Goal: Task Accomplishment & Management: Complete application form

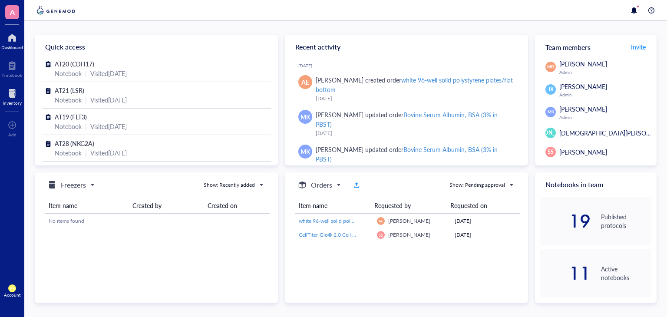
click at [14, 102] on div "Inventory" at bounding box center [12, 102] width 19 height 5
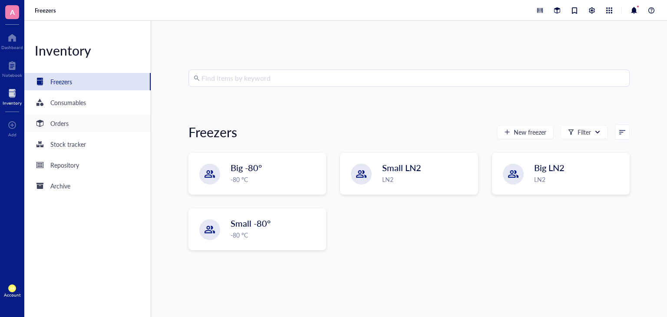
click at [79, 124] on div "Orders" at bounding box center [87, 123] width 126 height 17
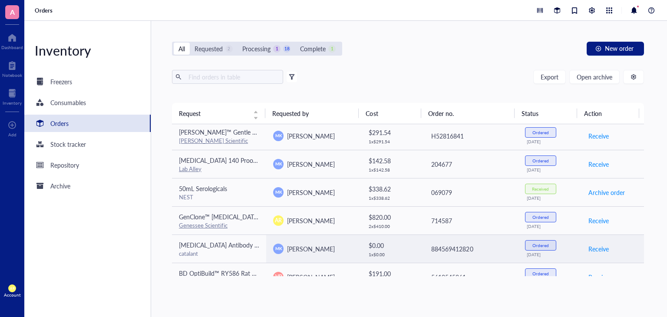
scroll to position [466, 0]
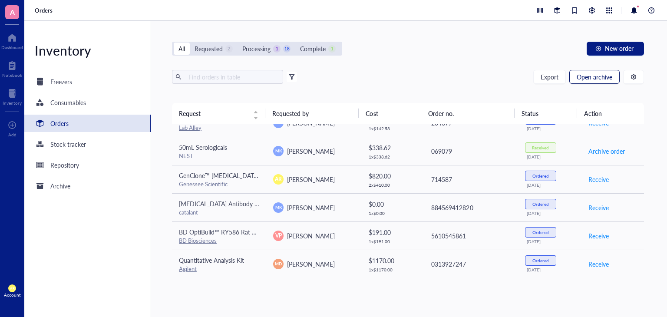
click at [591, 74] on span "Open archive" at bounding box center [594, 76] width 36 height 7
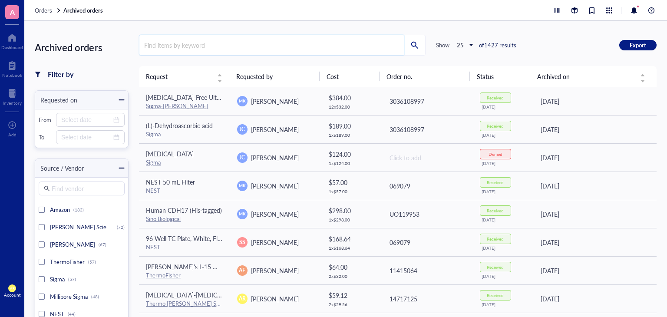
click at [199, 48] on input "search" at bounding box center [271, 45] width 265 height 20
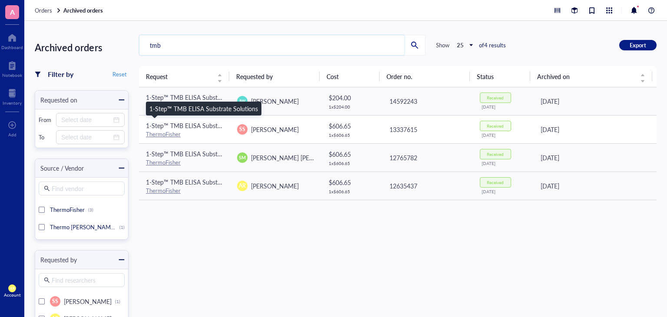
type input "tmb"
click at [200, 127] on span "1-Step™ TMB ELISA Substrate Solutions" at bounding box center [200, 125] width 108 height 9
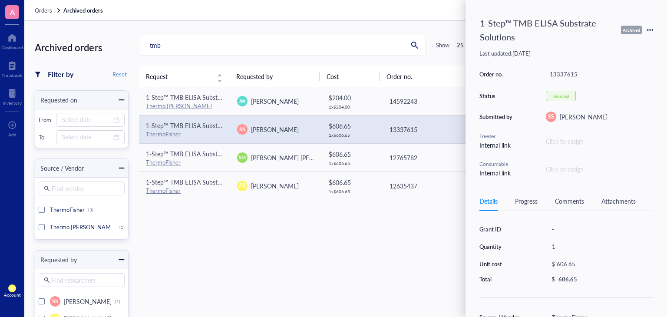
click at [651, 30] on icon at bounding box center [650, 30] width 6 height 6
click at [626, 44] on span "Request again" at bounding box center [618, 43] width 55 height 10
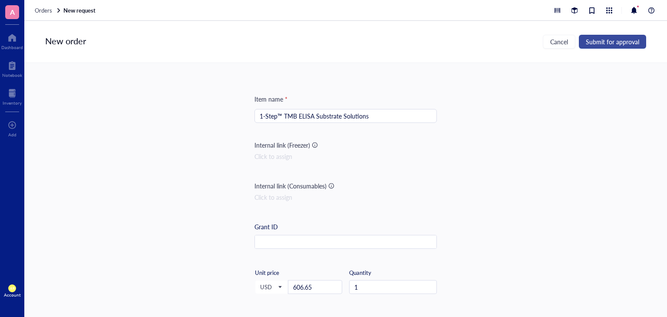
click at [621, 42] on span "Submit for approval" at bounding box center [611, 41] width 53 height 7
